Goal: Task Accomplishment & Management: Manage account settings

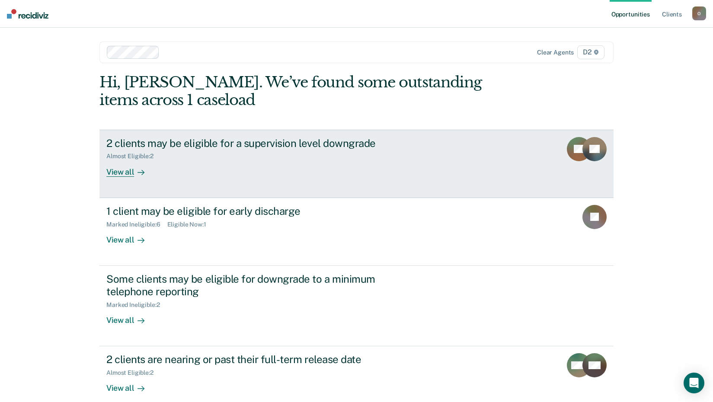
click at [121, 172] on div "View all" at bounding box center [130, 168] width 48 height 17
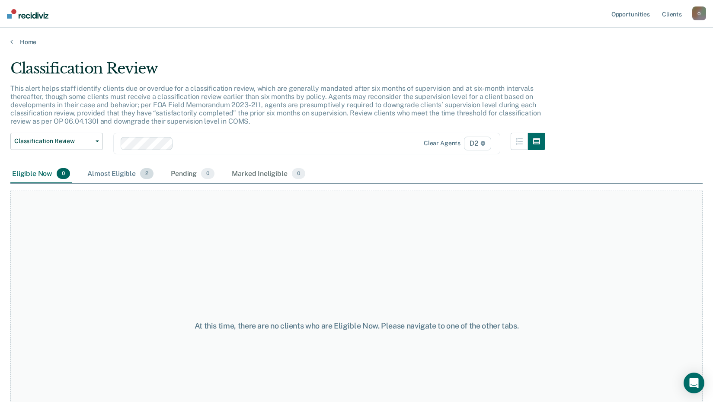
click at [103, 174] on div "Almost Eligible 2" at bounding box center [121, 174] width 70 height 19
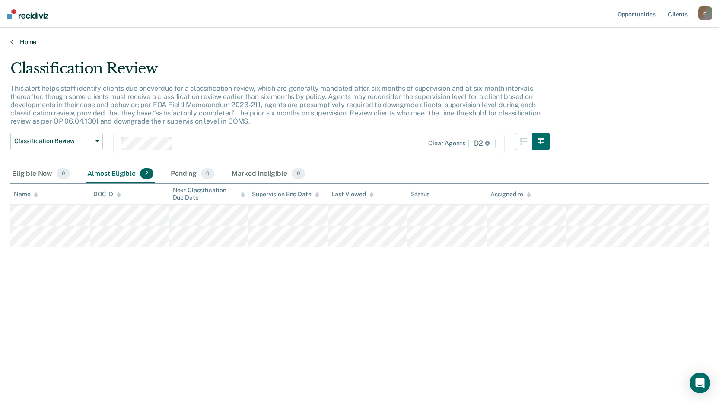
click at [31, 41] on link "Home" at bounding box center [359, 42] width 698 height 8
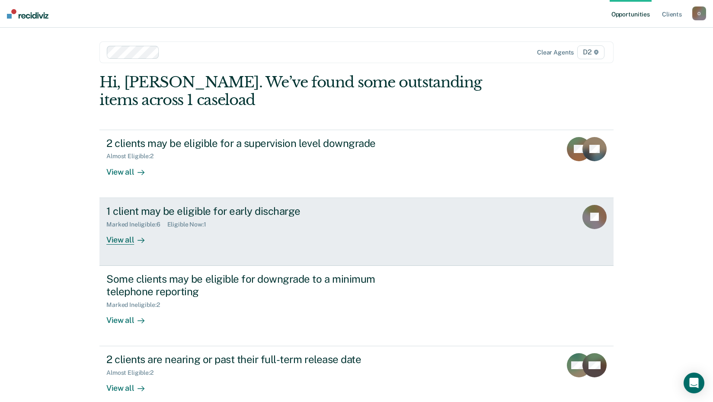
click at [124, 241] on div "View all" at bounding box center [130, 236] width 48 height 17
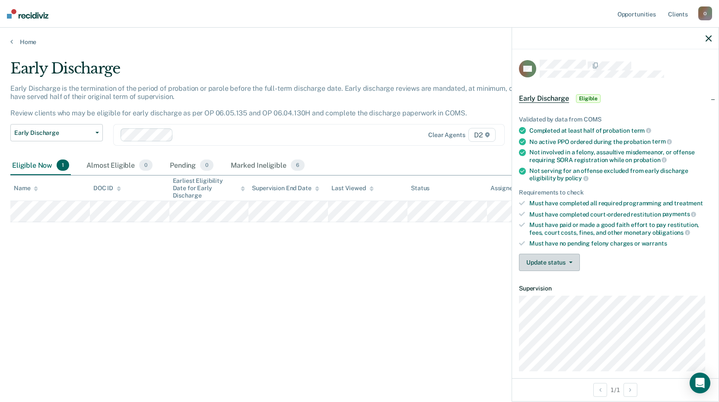
click at [559, 261] on button "Update status" at bounding box center [549, 262] width 61 height 17
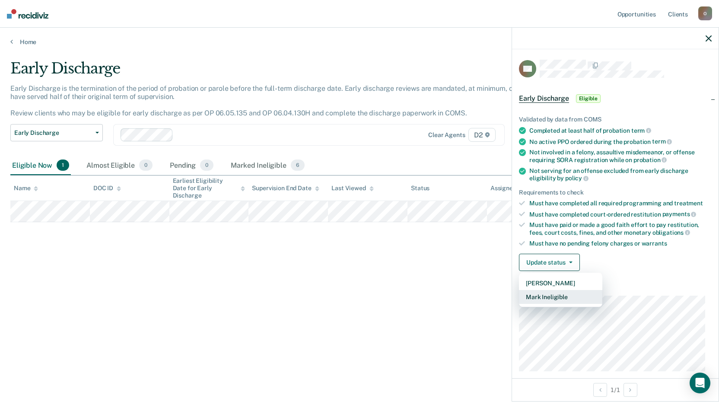
click at [545, 299] on button "Mark Ineligible" at bounding box center [560, 297] width 83 height 14
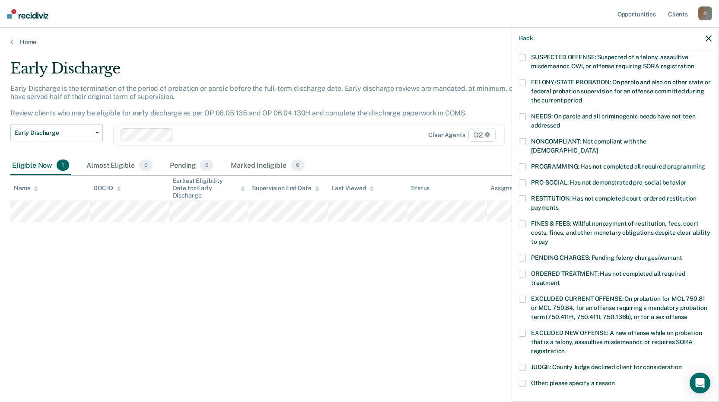
scroll to position [130, 0]
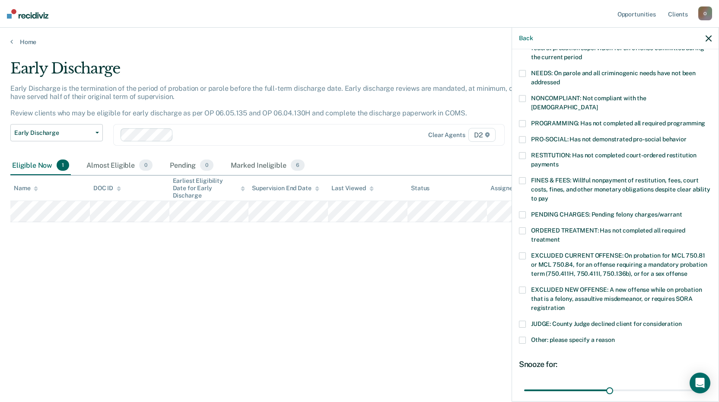
click at [522, 120] on span at bounding box center [522, 123] width 7 height 7
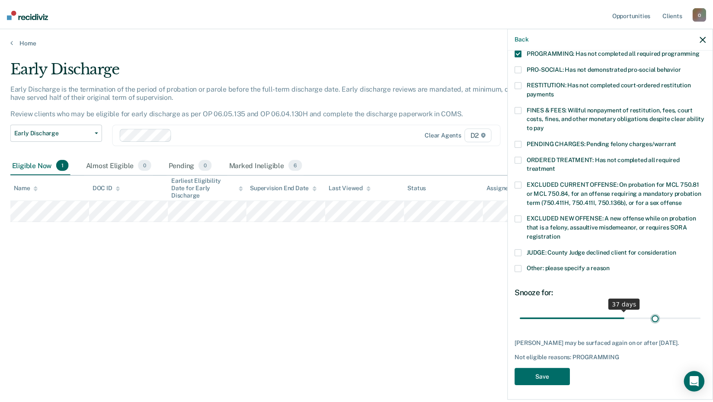
scroll to position [193, 0]
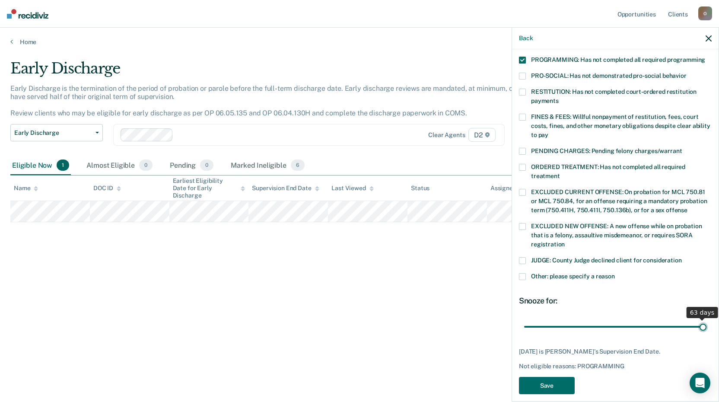
drag, startPoint x: 608, startPoint y: 310, endPoint x: 700, endPoint y: 311, distance: 91.6
type input "63"
click at [700, 319] on input "range" at bounding box center [615, 326] width 182 height 15
click at [547, 377] on button "Save" at bounding box center [547, 386] width 56 height 18
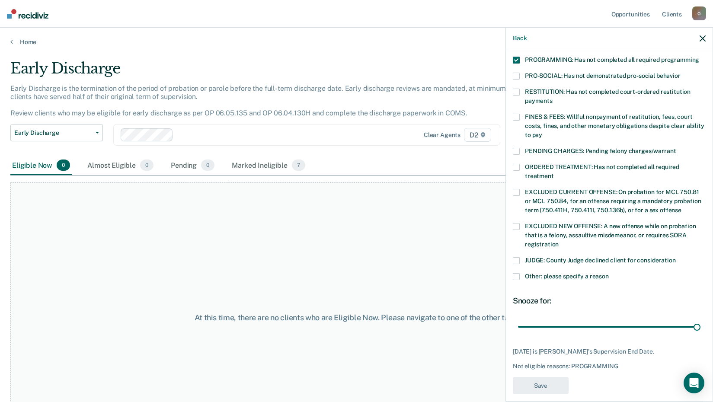
scroll to position [146, 0]
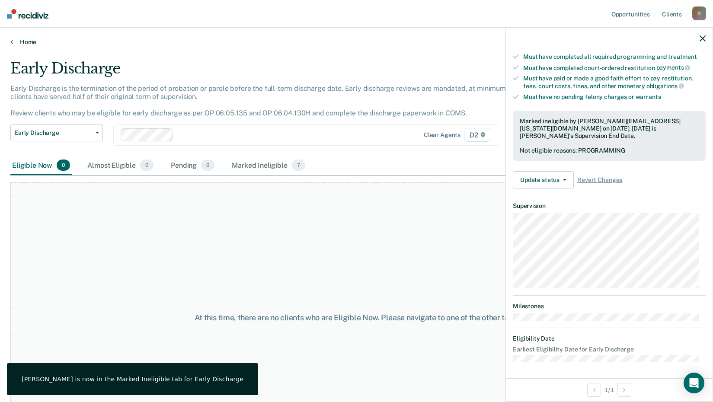
click at [29, 41] on link "Home" at bounding box center [356, 42] width 692 height 8
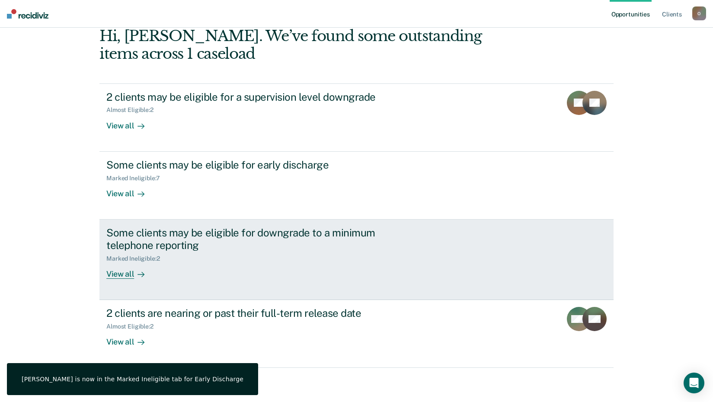
scroll to position [47, 0]
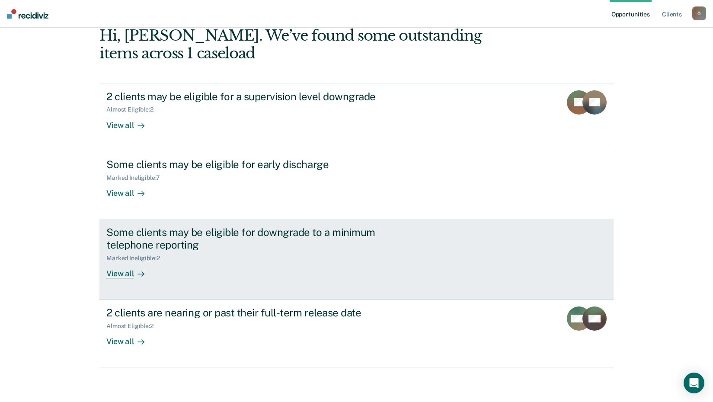
click at [120, 274] on div "View all" at bounding box center [130, 269] width 48 height 17
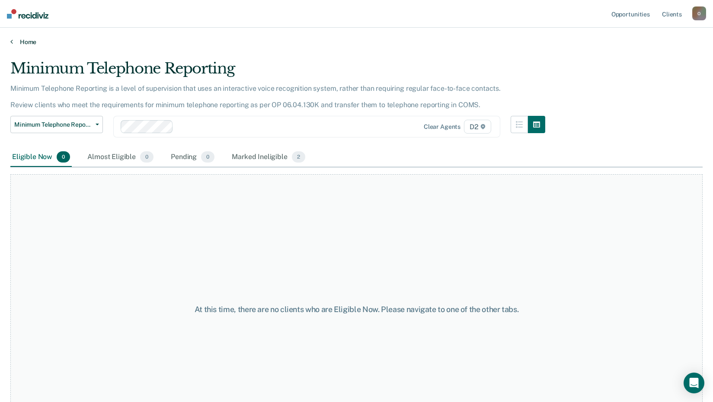
click at [19, 38] on link "Home" at bounding box center [356, 42] width 692 height 8
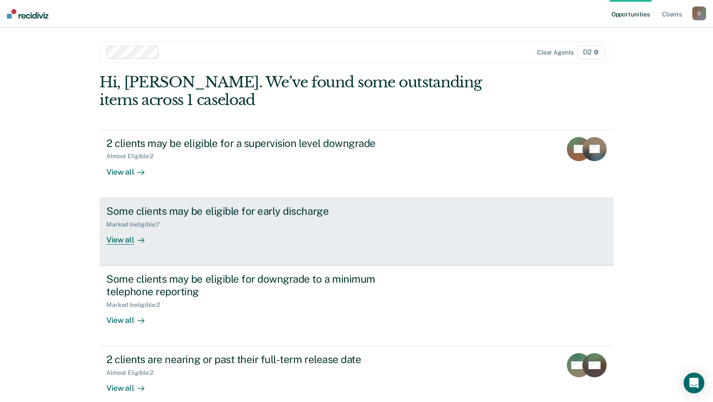
scroll to position [47, 0]
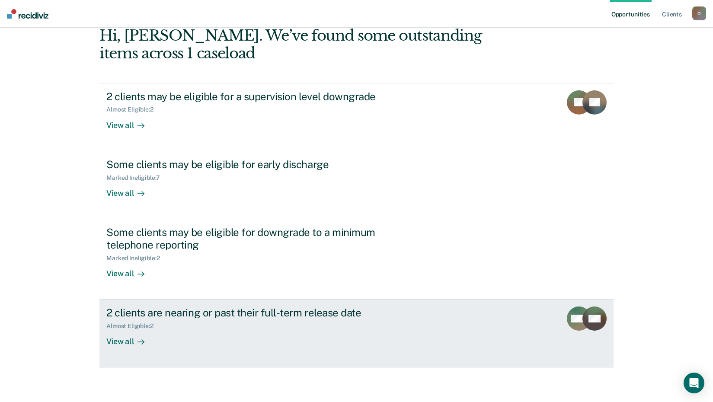
click at [118, 340] on div "View all" at bounding box center [130, 338] width 48 height 17
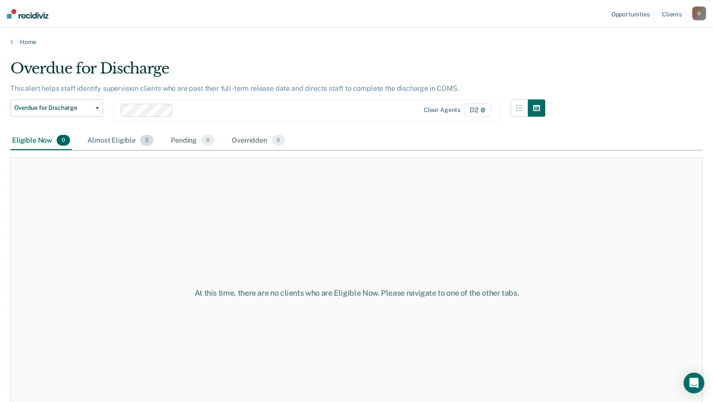
click at [113, 139] on div "Almost Eligible 2" at bounding box center [121, 140] width 70 height 19
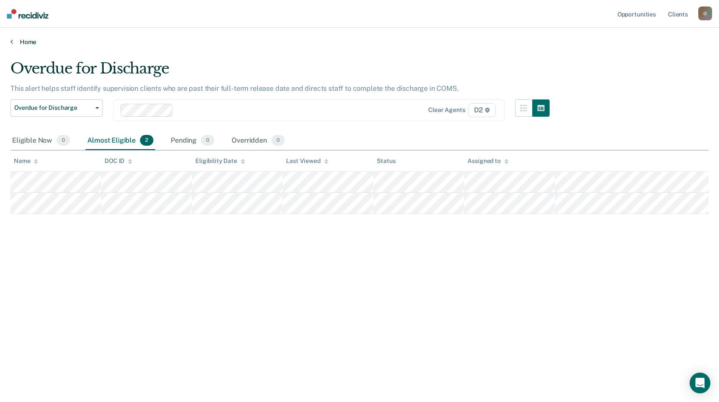
click at [18, 42] on link "Home" at bounding box center [359, 42] width 698 height 8
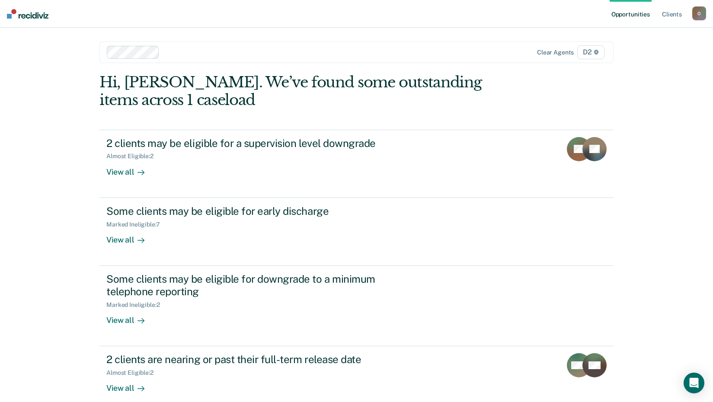
click at [630, 12] on link "Opportunities" at bounding box center [630, 14] width 42 height 28
click at [668, 14] on link "Client s" at bounding box center [671, 14] width 23 height 28
